Goal: Transaction & Acquisition: Purchase product/service

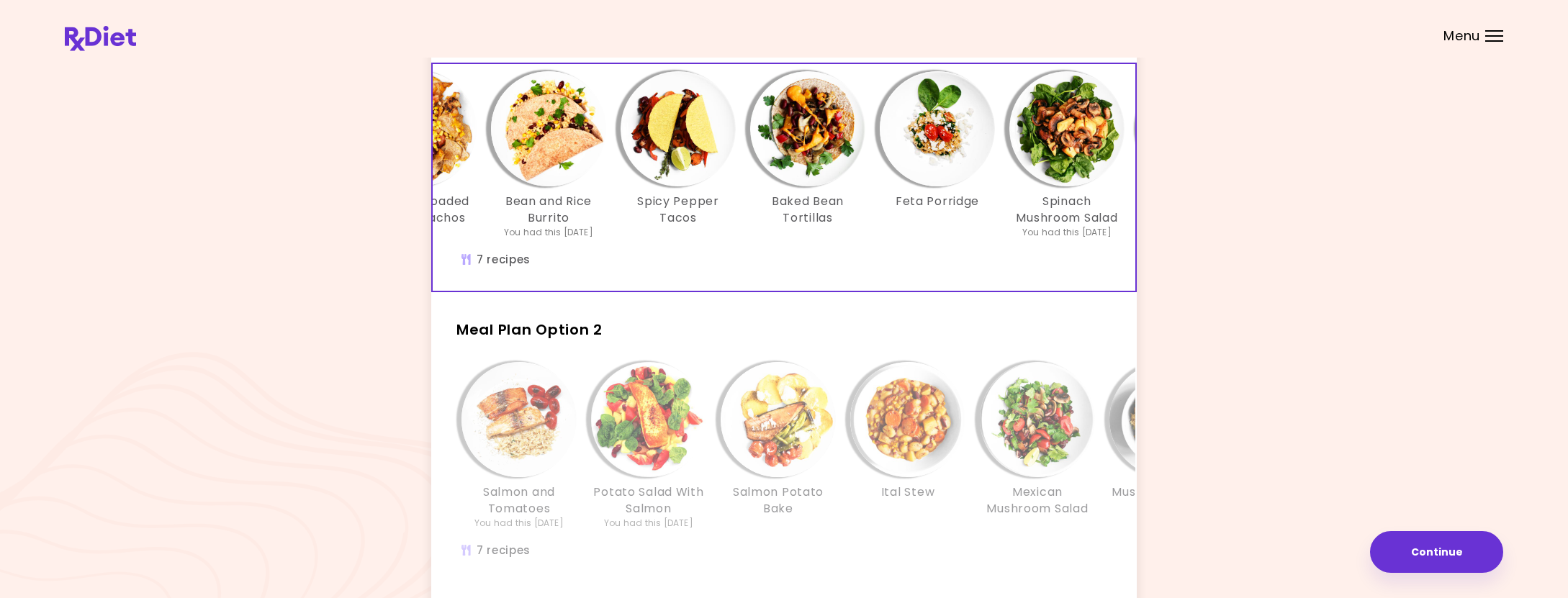
scroll to position [0, 246]
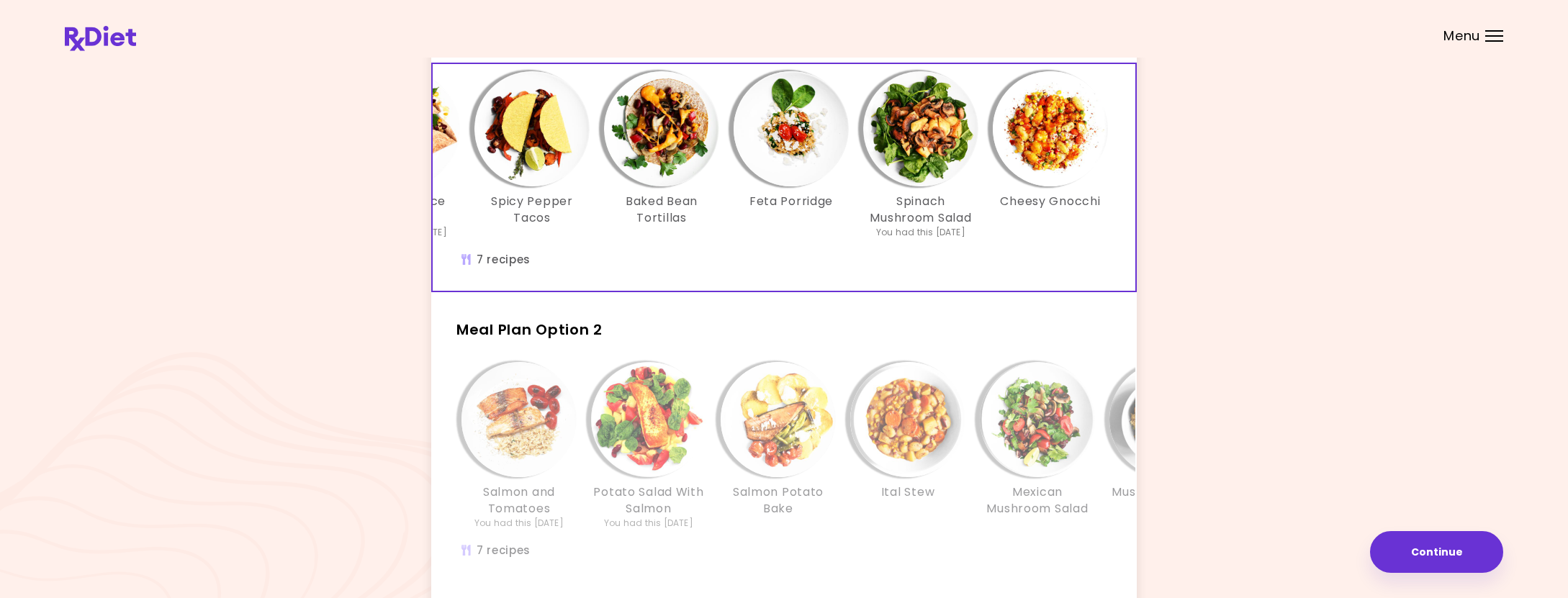
click at [1085, 422] on img "Info - Mexican Mushroom Salad - Meal Plan Option 2" at bounding box center [1037, 419] width 115 height 115
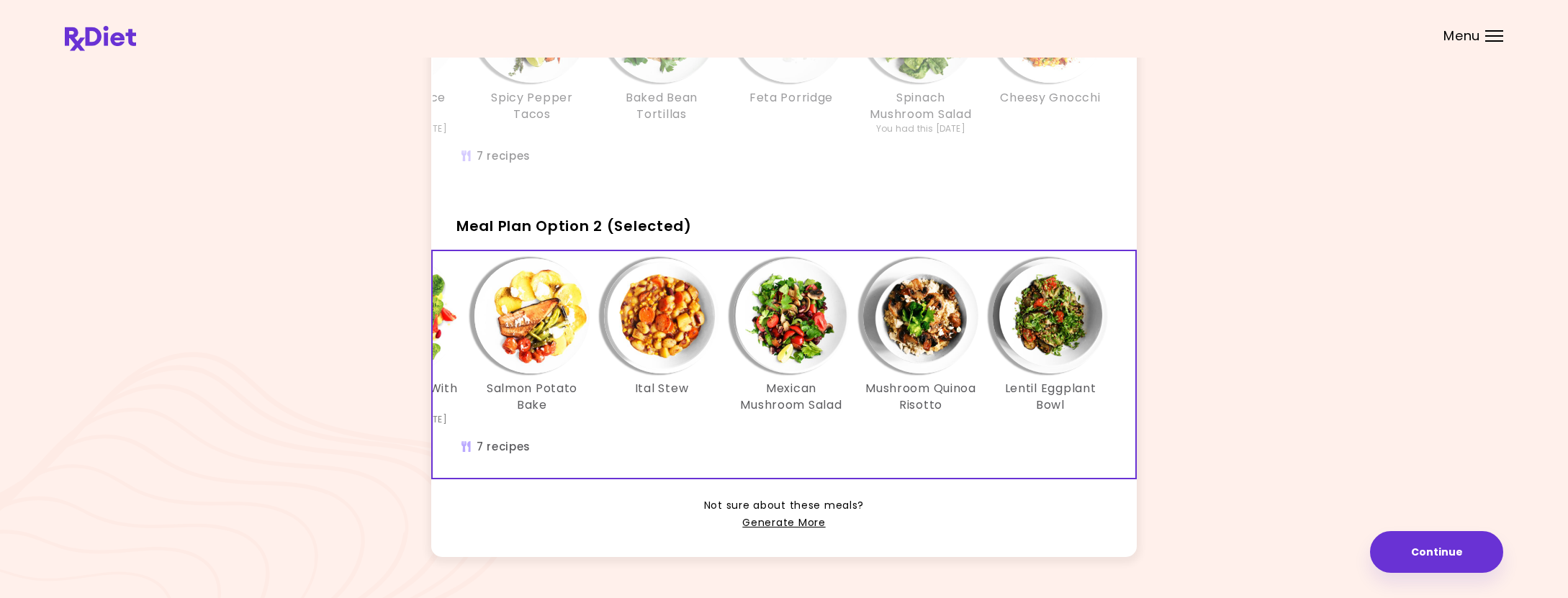
click at [1059, 332] on img "Info - Lentil Eggplant Bowl - Meal Plan Option 2 (Selected)" at bounding box center [1050, 316] width 115 height 115
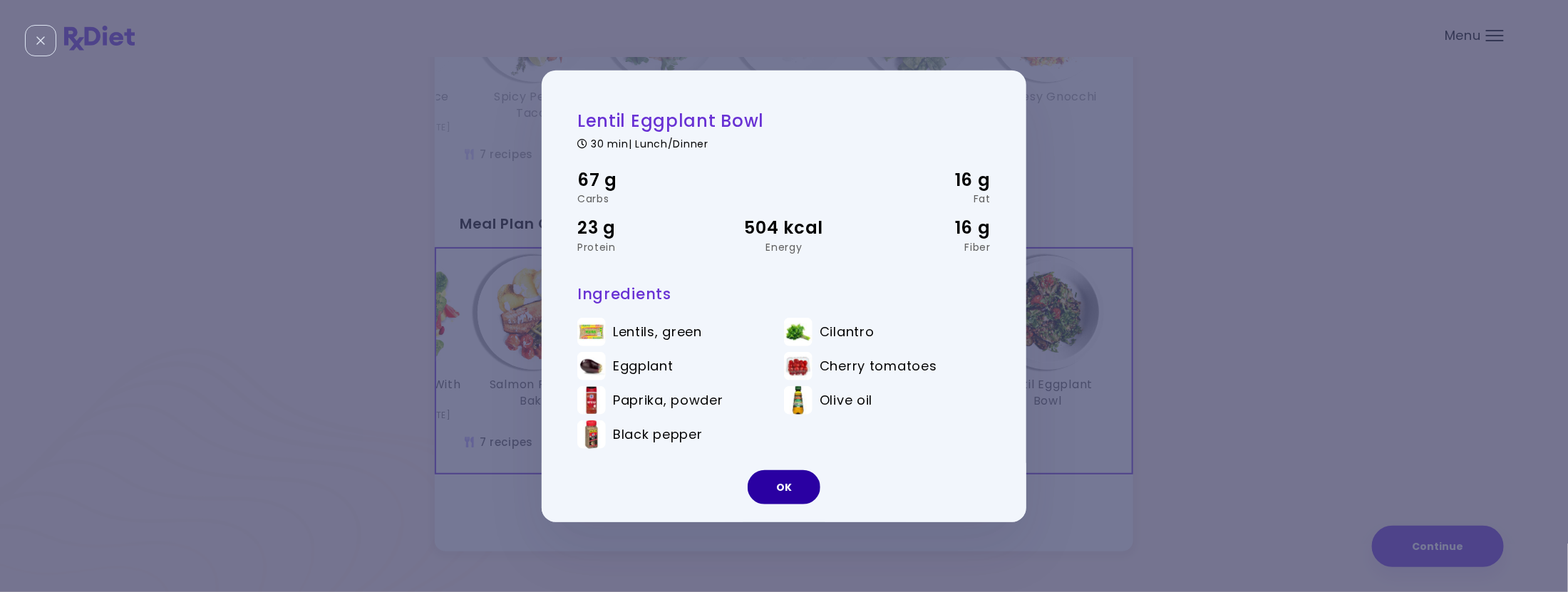
click at [797, 488] on button "OK" at bounding box center [784, 488] width 73 height 35
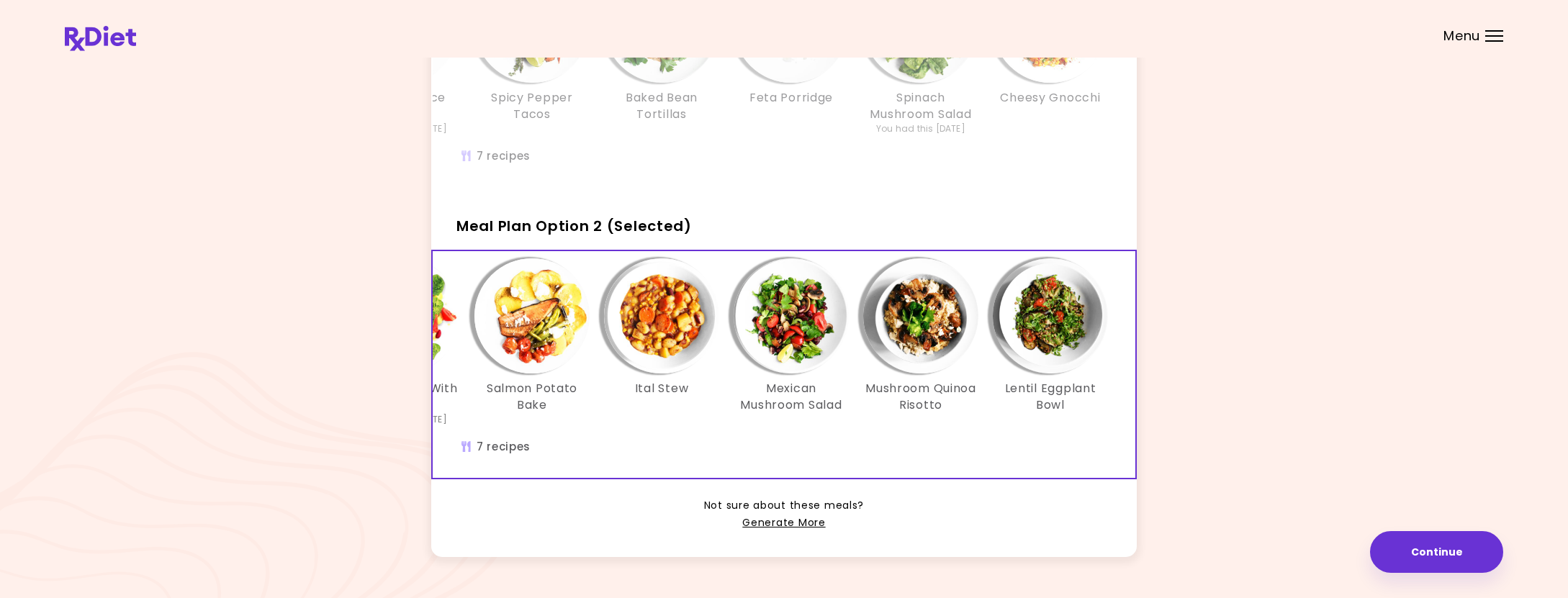
click at [940, 352] on img "Info - Mushroom Quinoa Risotto - Meal Plan Option 2 (Selected)" at bounding box center [920, 316] width 115 height 115
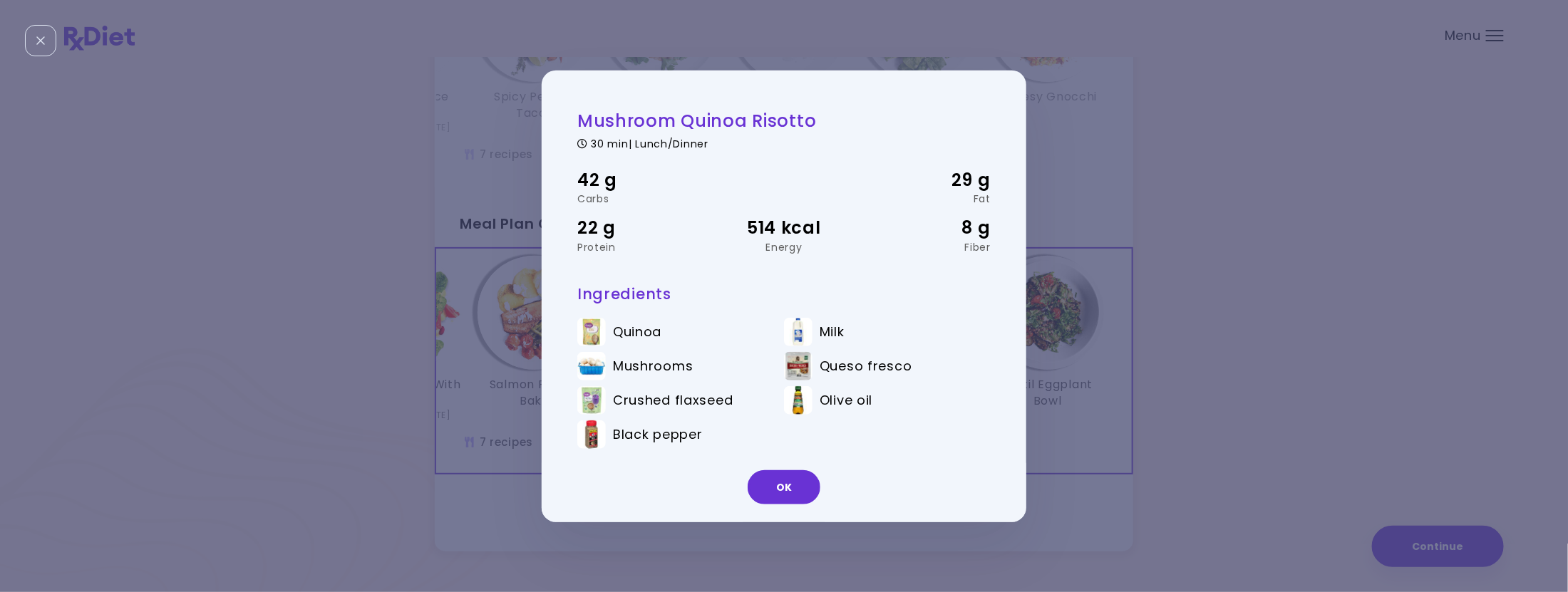
drag, startPoint x: 343, startPoint y: 214, endPoint x: 178, endPoint y: 90, distance: 206.4
click at [276, 227] on div "Mushroom Quinoa Risotto 30 min | Lunch/Dinner 42 g Carbs 29 g Fat 22 g Protein …" at bounding box center [784, 296] width 1568 height 592
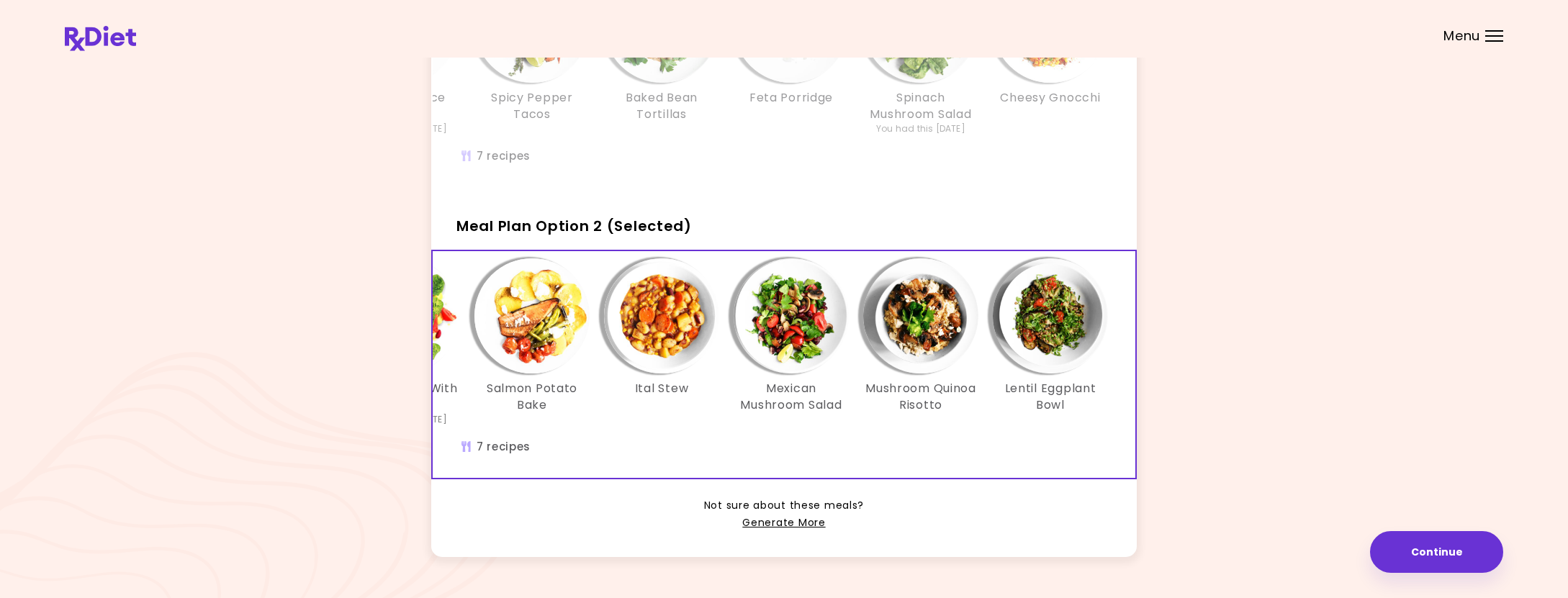
click at [646, 320] on img "Info - Ital Stew - Meal Plan Option 2 (Selected)" at bounding box center [661, 316] width 115 height 115
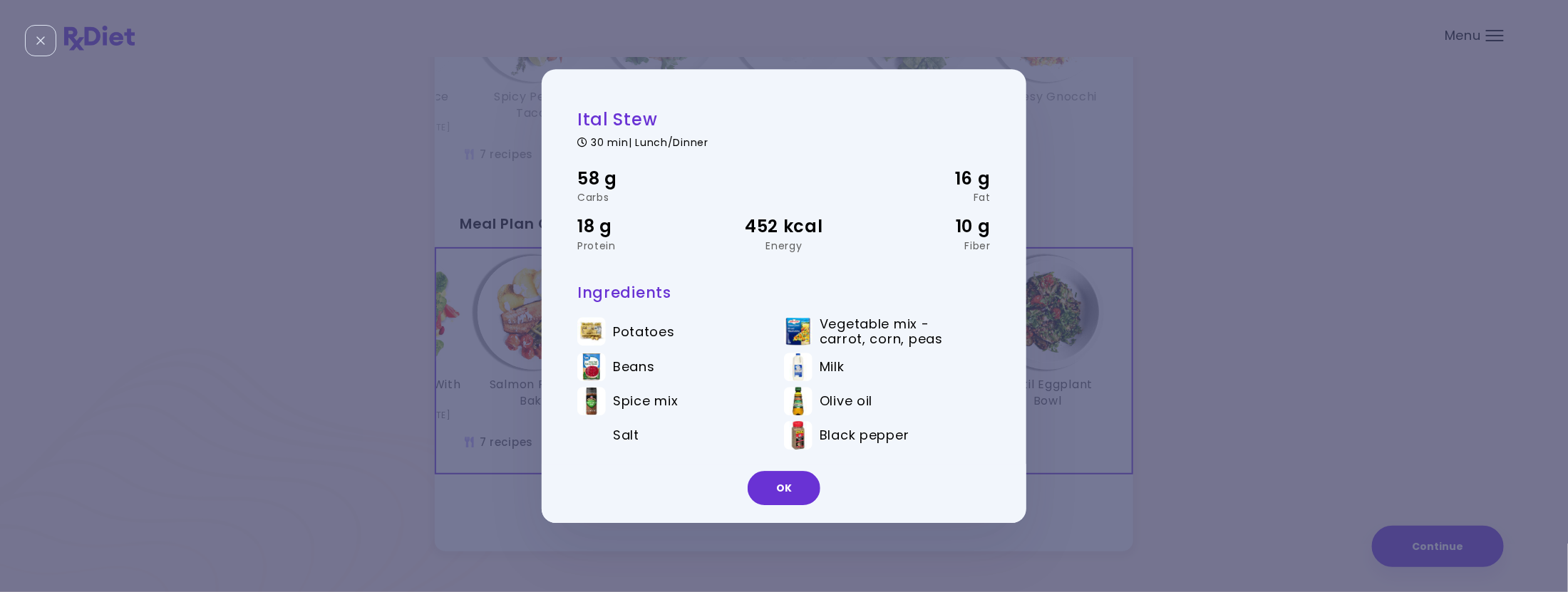
click at [797, 498] on button "OK" at bounding box center [784, 488] width 73 height 35
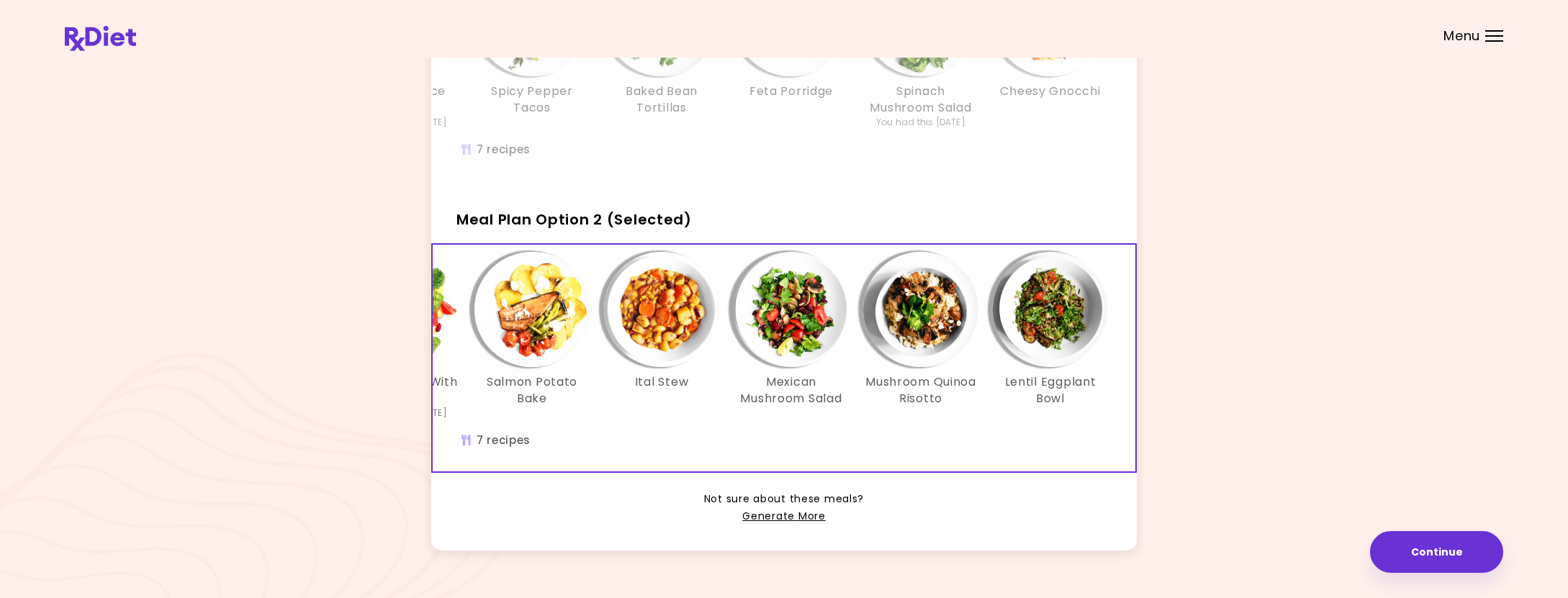
scroll to position [220, 0]
click at [814, 317] on img "Info - Mexican Mushroom Salad - Meal Plan Option 2 (Selected)" at bounding box center [791, 310] width 115 height 115
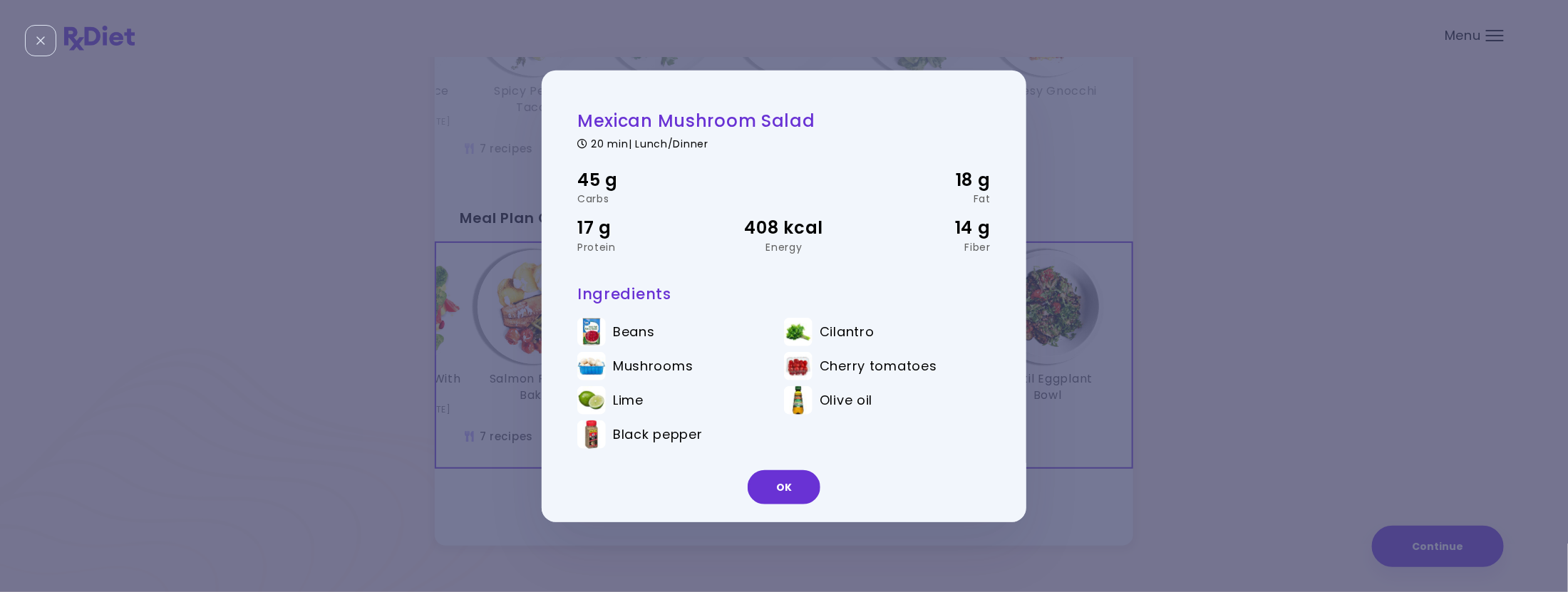
click at [806, 314] on ul "Beans Cilantro Mushrooms Cherry tomatoes Lime Olive oil Black pepper" at bounding box center [784, 386] width 413 height 158
click at [32, 39] on div "Close" at bounding box center [41, 41] width 31 height 31
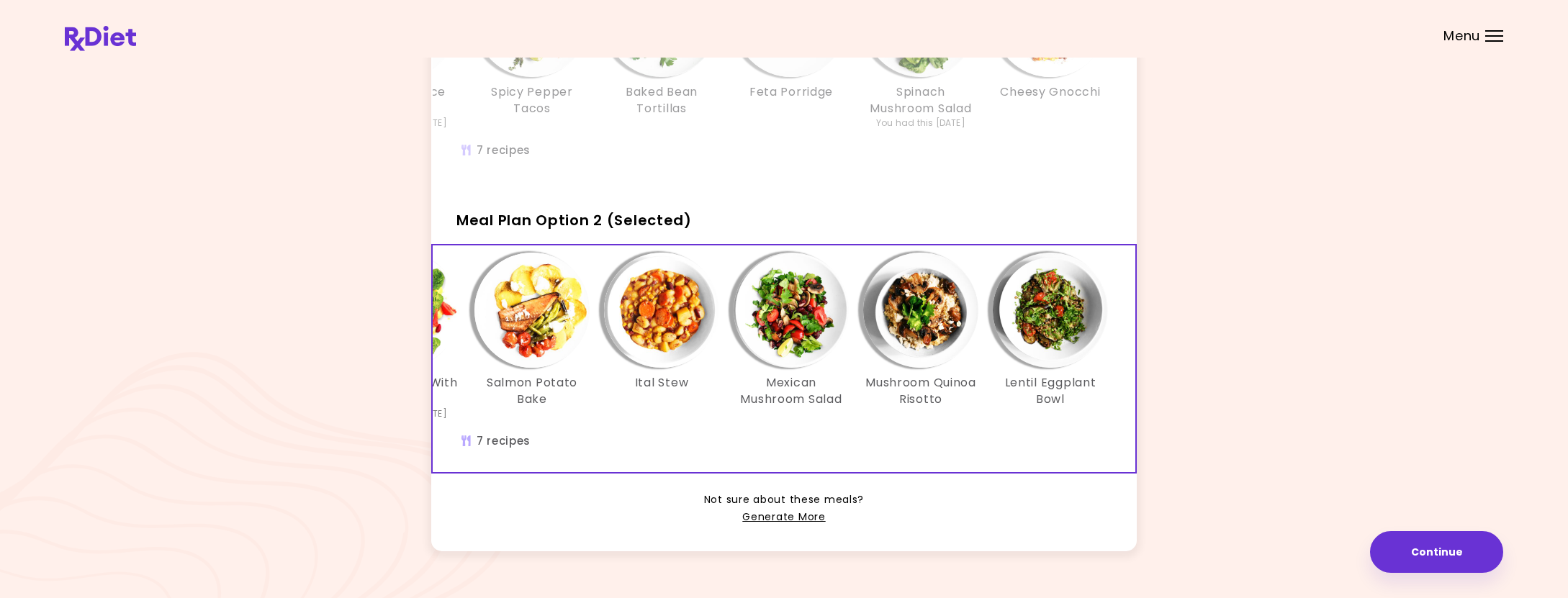
click at [571, 327] on img "Info - Salmon Potato Bake - Meal Plan Option 2 (Selected)" at bounding box center [532, 310] width 115 height 115
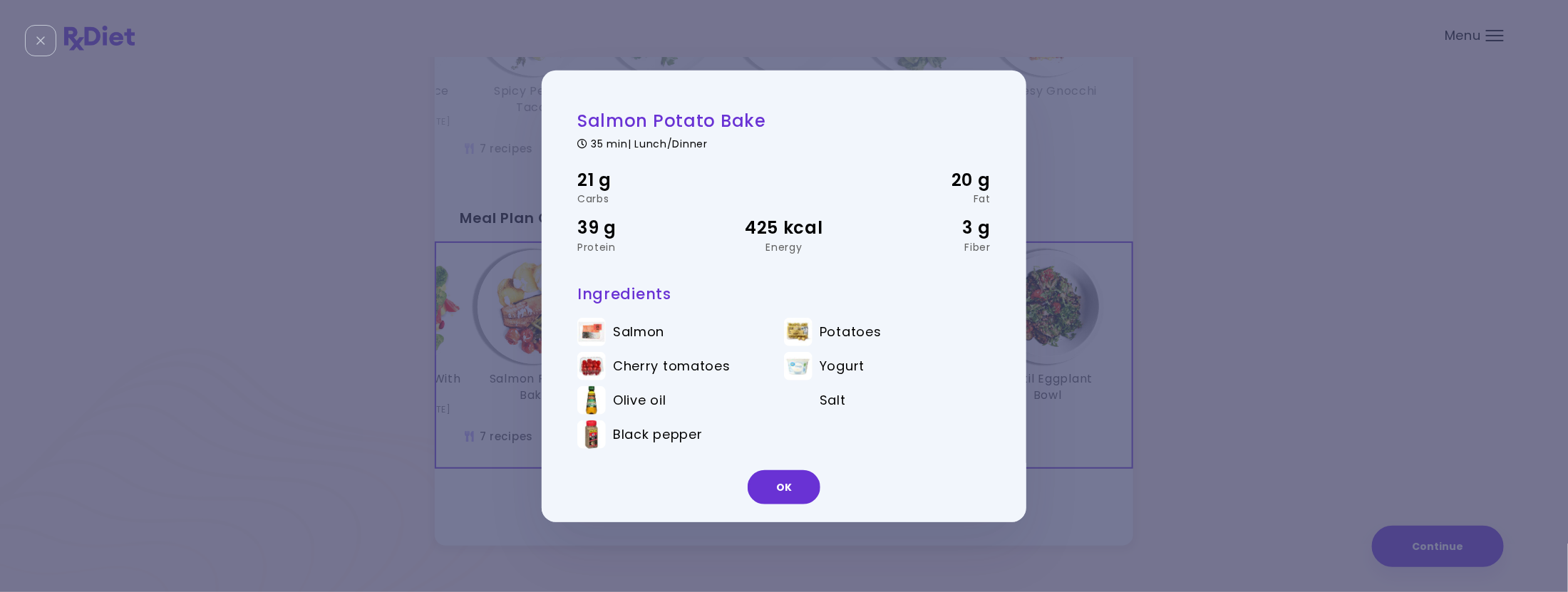
click at [51, 36] on div "Close" at bounding box center [41, 41] width 31 height 31
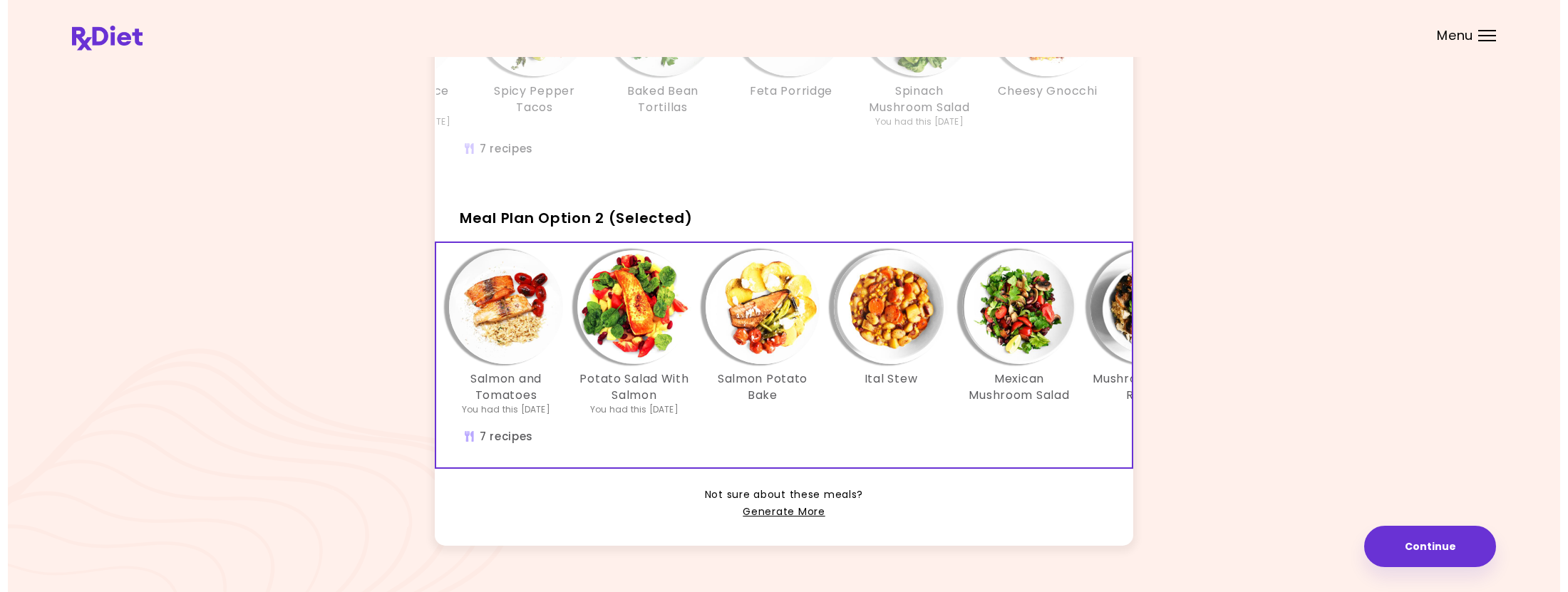
scroll to position [0, 0]
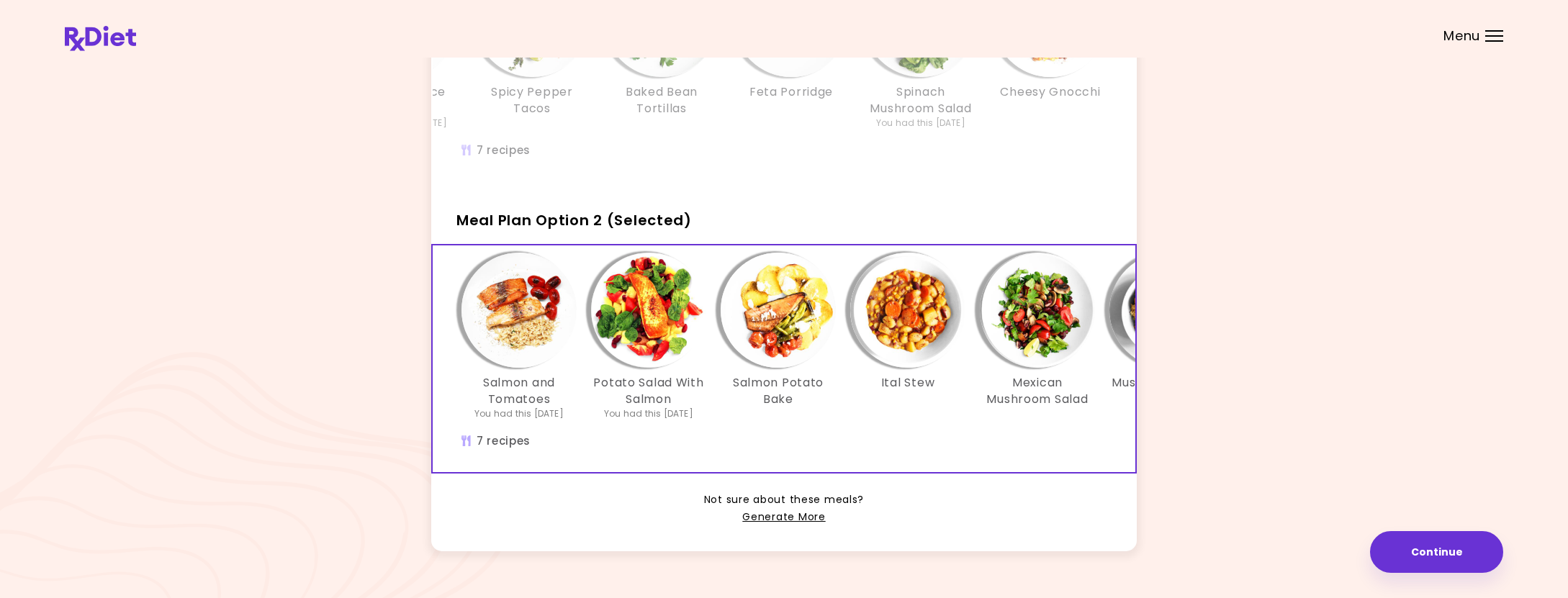
click at [494, 305] on img "Info - Salmon and Tomatoes - Meal Plan Option 2 (Selected)" at bounding box center [519, 310] width 115 height 115
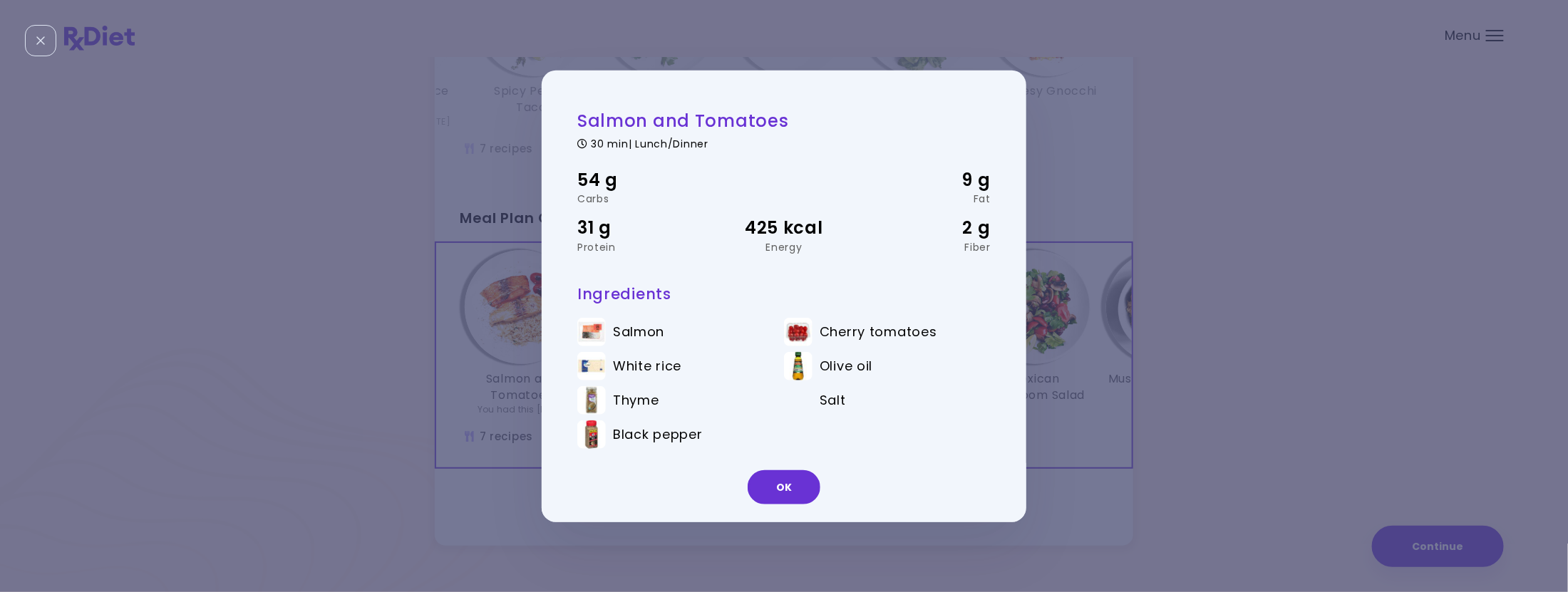
drag, startPoint x: 214, startPoint y: 109, endPoint x: 180, endPoint y: 62, distance: 58.0
click at [186, 73] on div "Salmon and Tomatoes 30 min | Lunch/Dinner 54 g Carbs 9 g Fat 31 g Protein 425 k…" at bounding box center [784, 296] width 1568 height 592
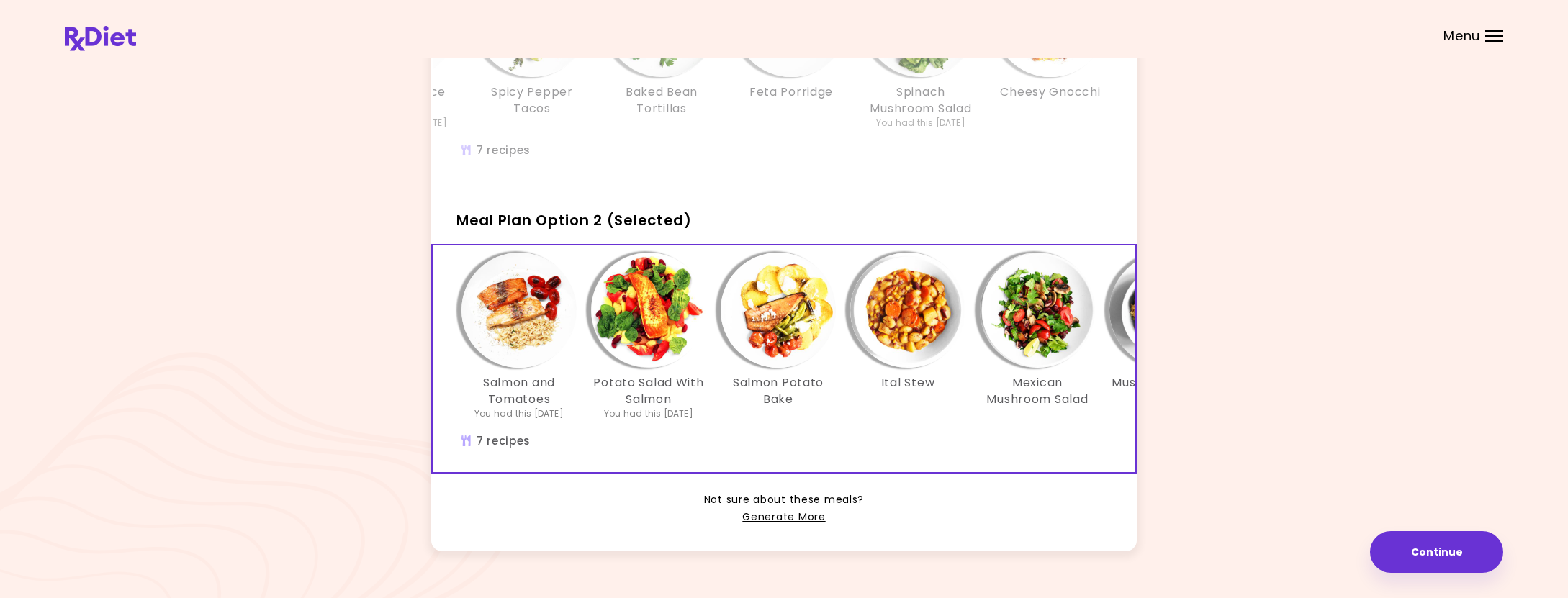
drag, startPoint x: 1524, startPoint y: 514, endPoint x: 1534, endPoint y: 493, distance: 23.3
click at [1534, 493] on div "It's time to place your next order! Select one of the 2 options below and press…" at bounding box center [784, 205] width 1568 height 851
click at [1519, 434] on div "It's time to place your next order! Select one of the 2 options below and press…" at bounding box center [784, 205] width 1568 height 851
click at [1496, 367] on div "It's time to place your next order! Select one of the 2 options below and press…" at bounding box center [784, 205] width 1439 height 728
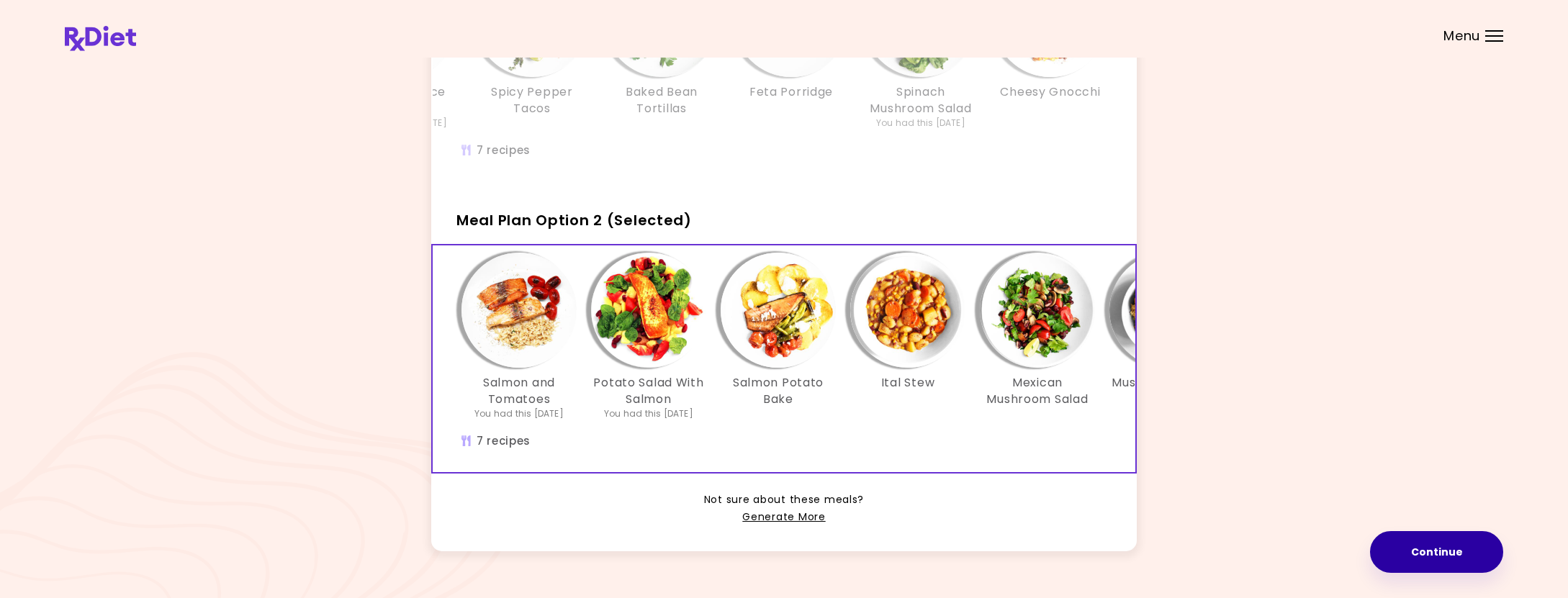
click at [1443, 550] on button "Continue" at bounding box center [1437, 552] width 133 height 42
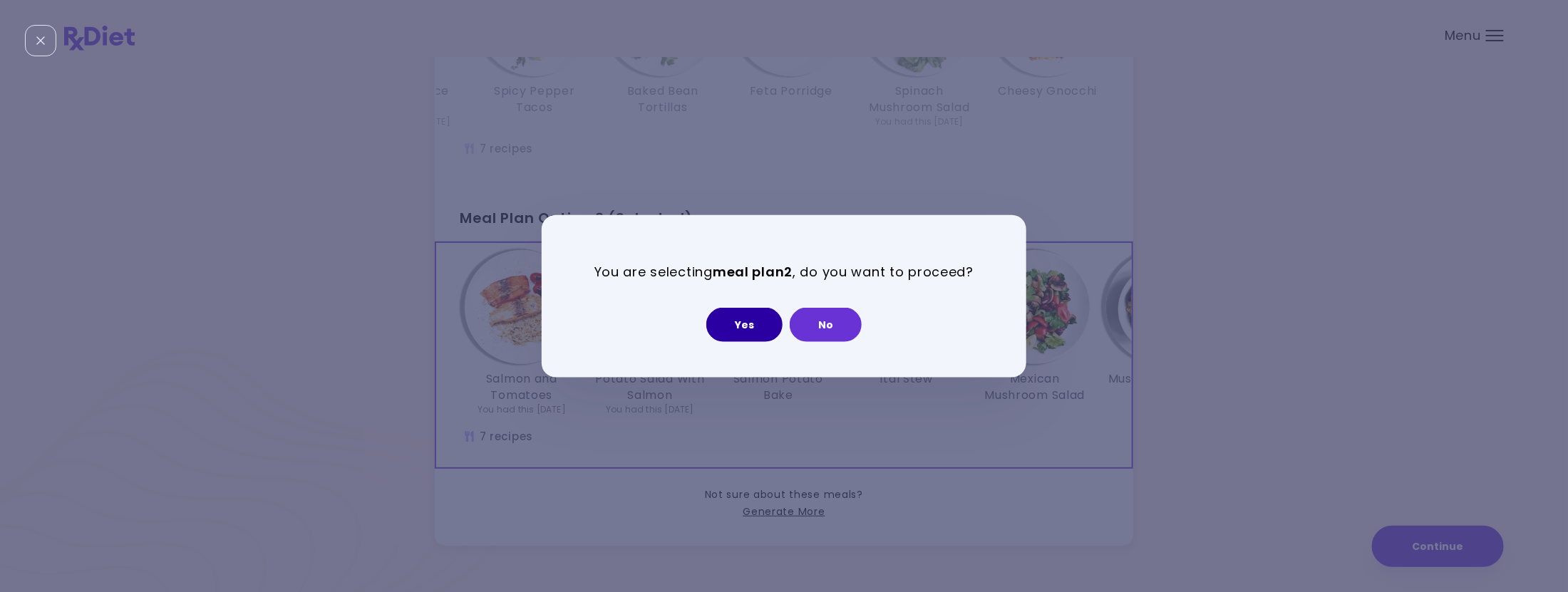
click at [731, 321] on button "Yes" at bounding box center [744, 325] width 76 height 35
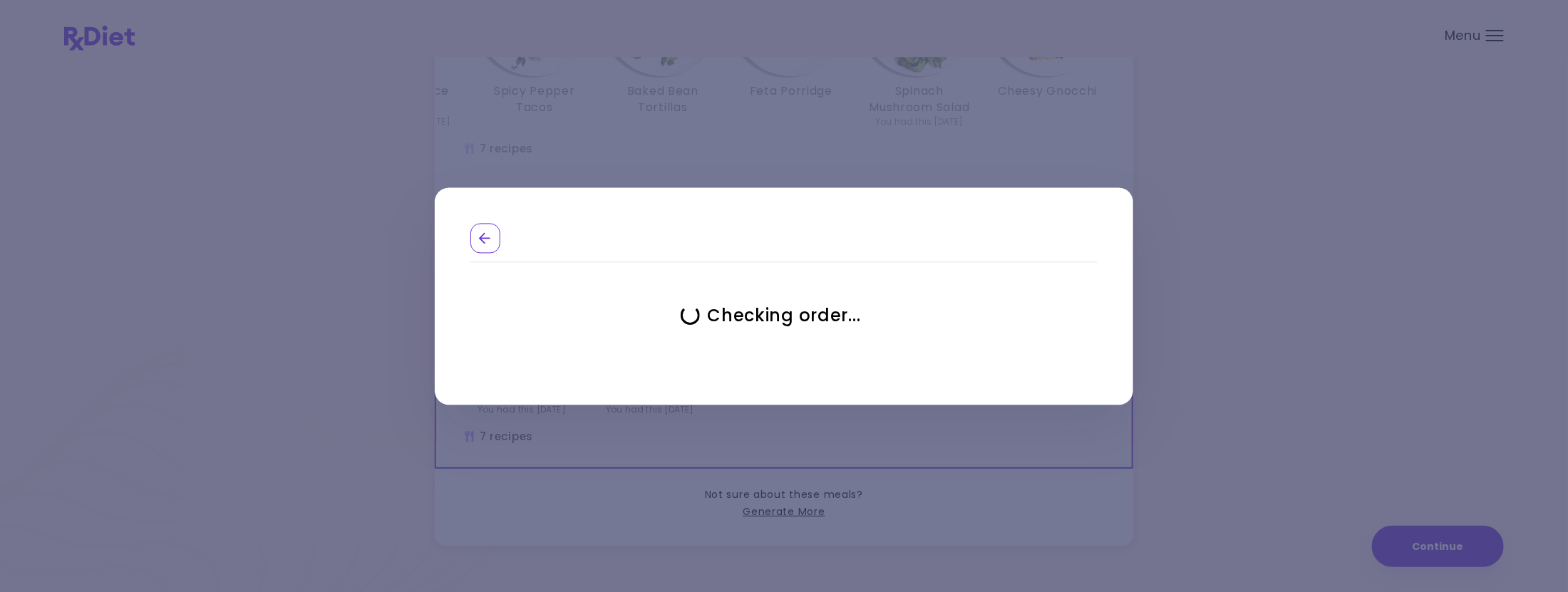
select select "**********"
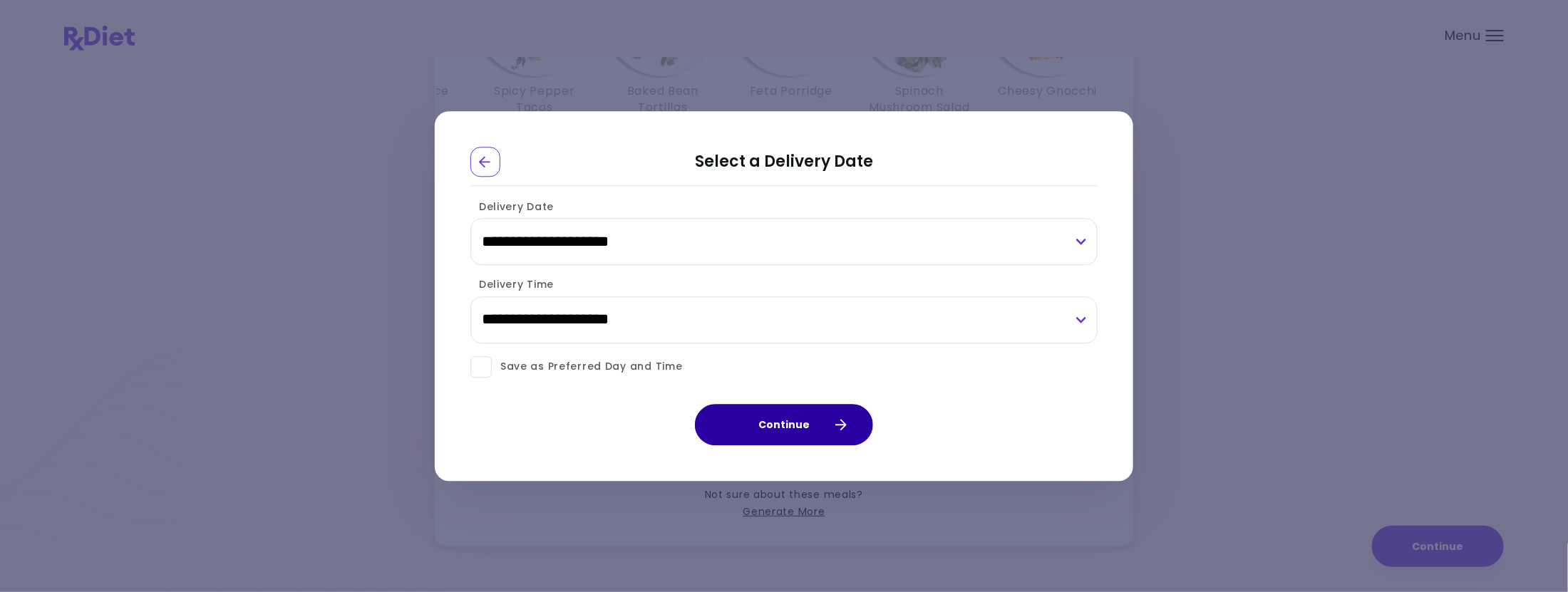
click at [771, 426] on button "Continue" at bounding box center [784, 425] width 178 height 42
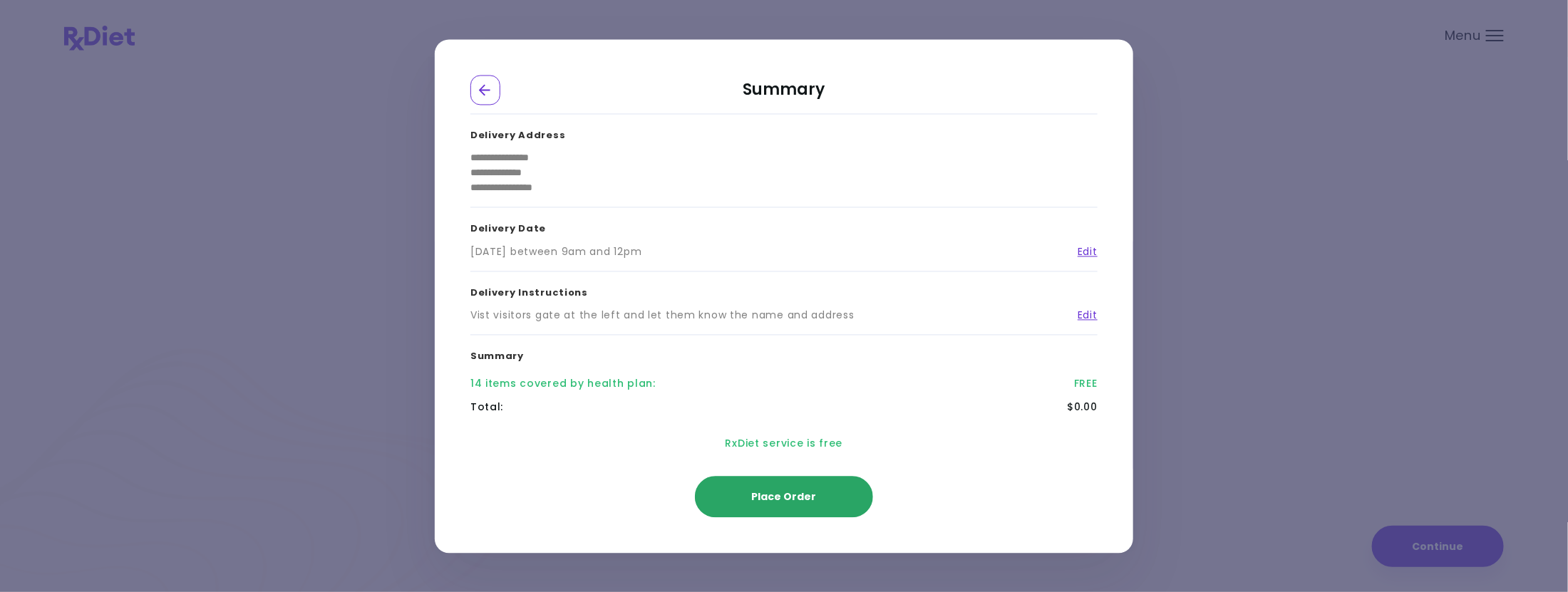
click at [781, 495] on span "Place Order" at bounding box center [784, 496] width 65 height 14
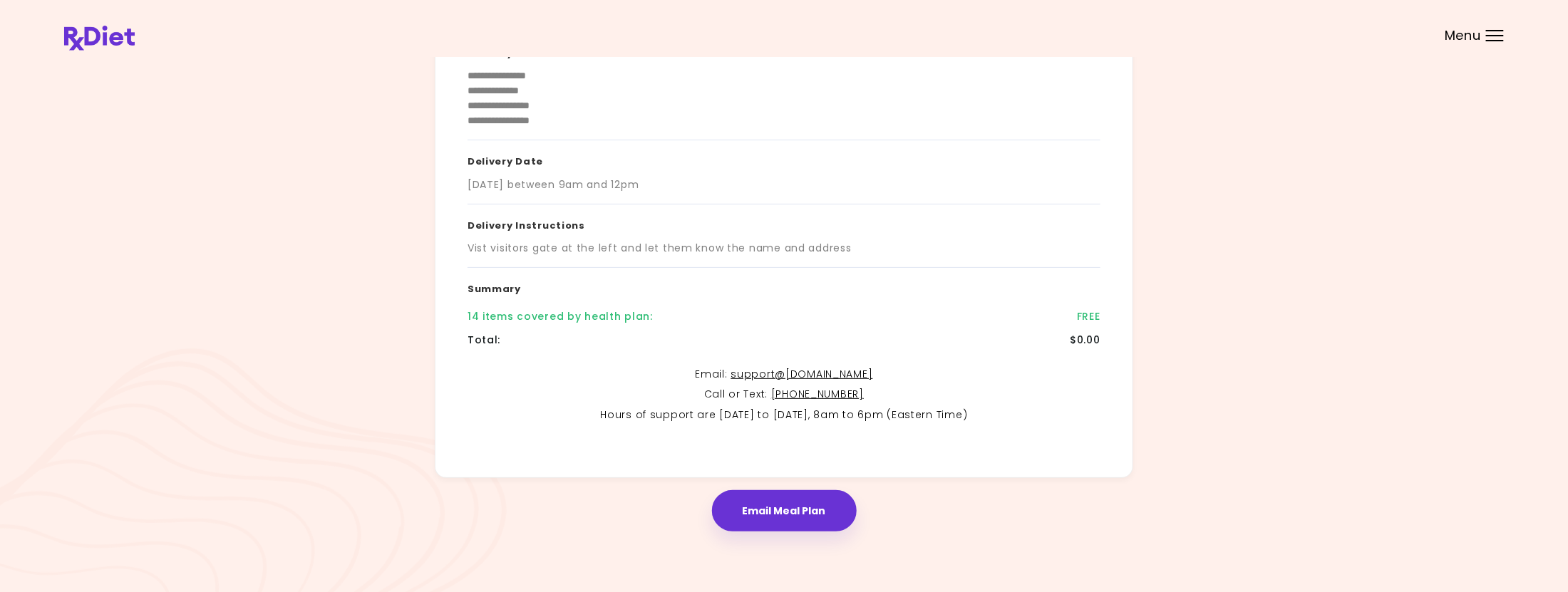
scroll to position [170, 0]
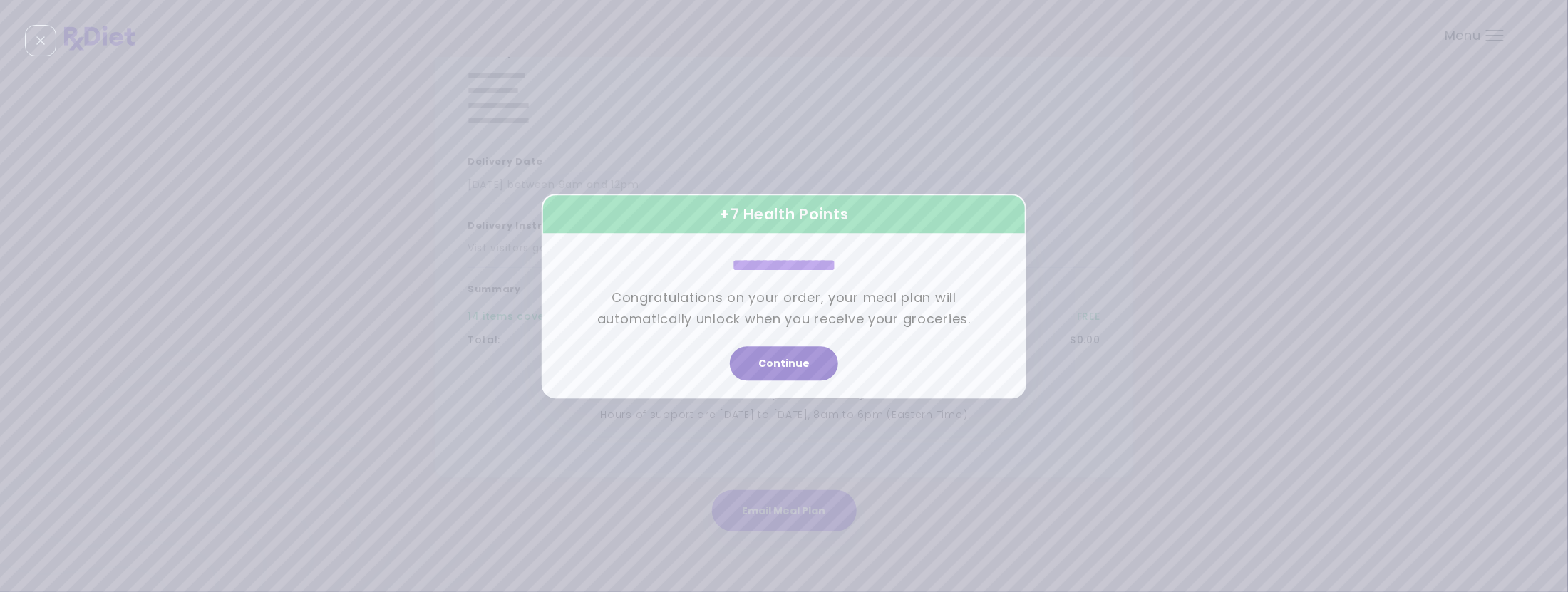
click at [791, 360] on button "Continue" at bounding box center [784, 364] width 108 height 35
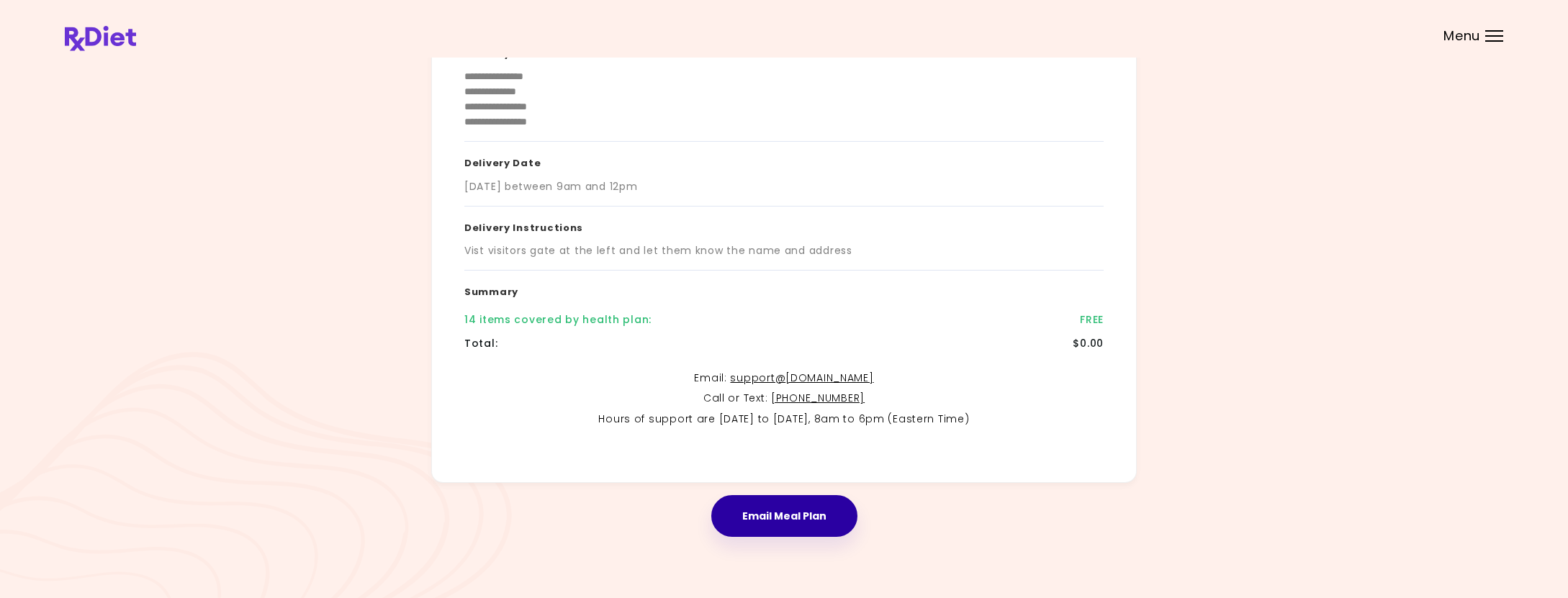
click at [797, 523] on button "Email Meal Plan" at bounding box center [785, 516] width 146 height 42
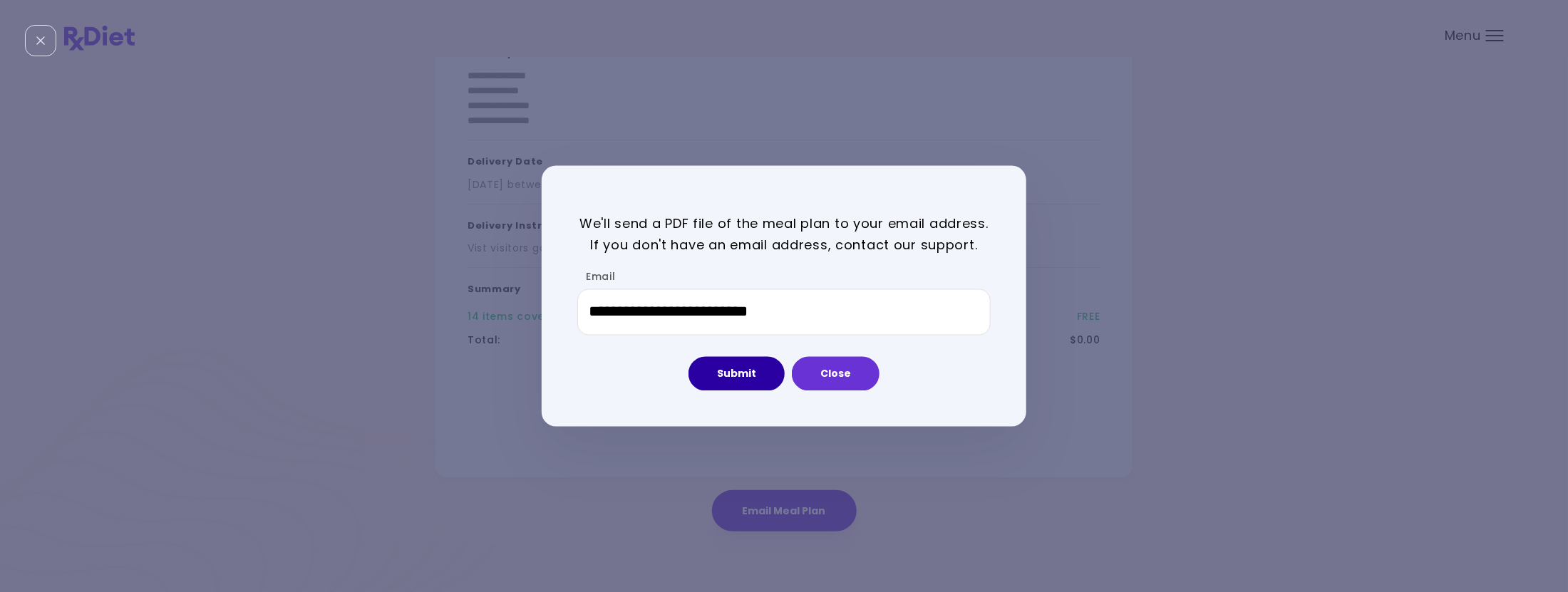
drag, startPoint x: 808, startPoint y: 342, endPoint x: 777, endPoint y: 359, distance: 35.4
click at [786, 353] on div "Submit Close" at bounding box center [784, 367] width 413 height 49
click at [732, 373] on button "Submit" at bounding box center [737, 375] width 97 height 35
